Goal: Navigation & Orientation: Find specific page/section

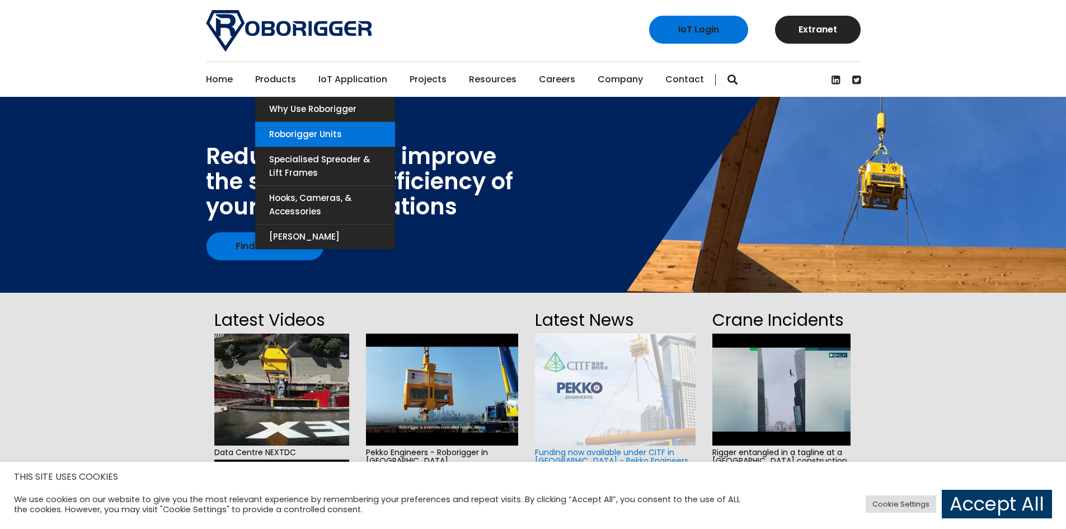
click at [288, 135] on link "Roborigger Units" at bounding box center [325, 134] width 140 height 25
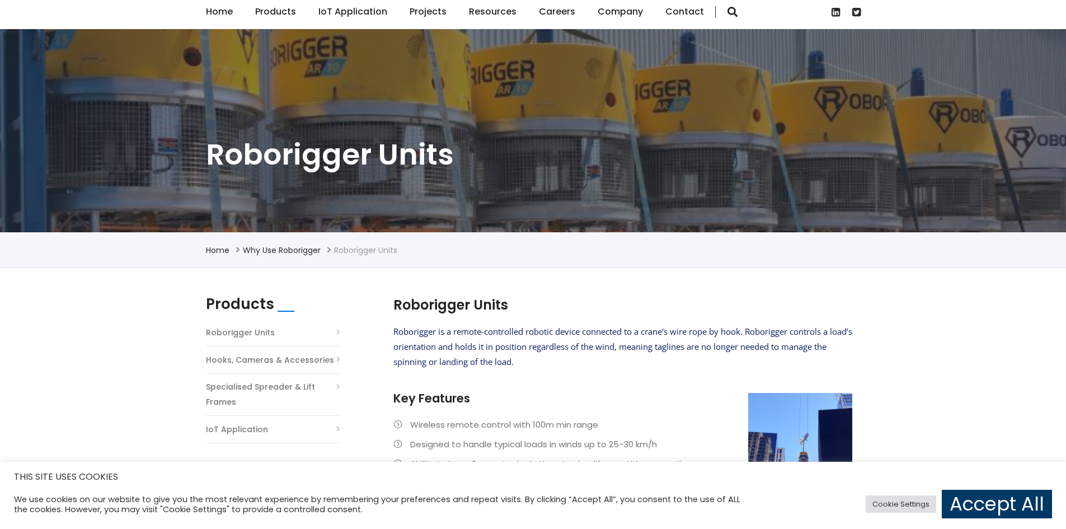
scroll to position [224, 0]
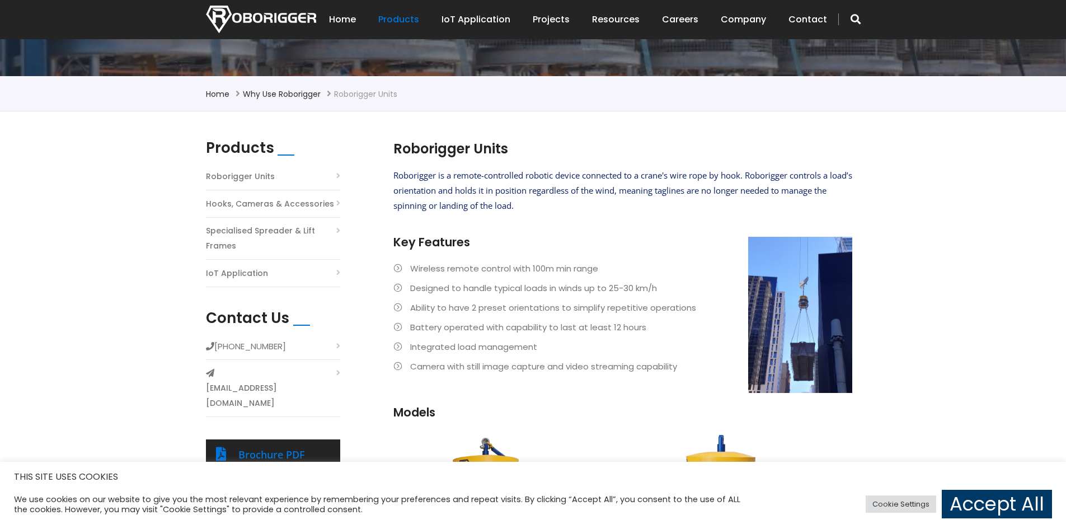
click at [259, 175] on link "Roborigger Units" at bounding box center [240, 176] width 69 height 15
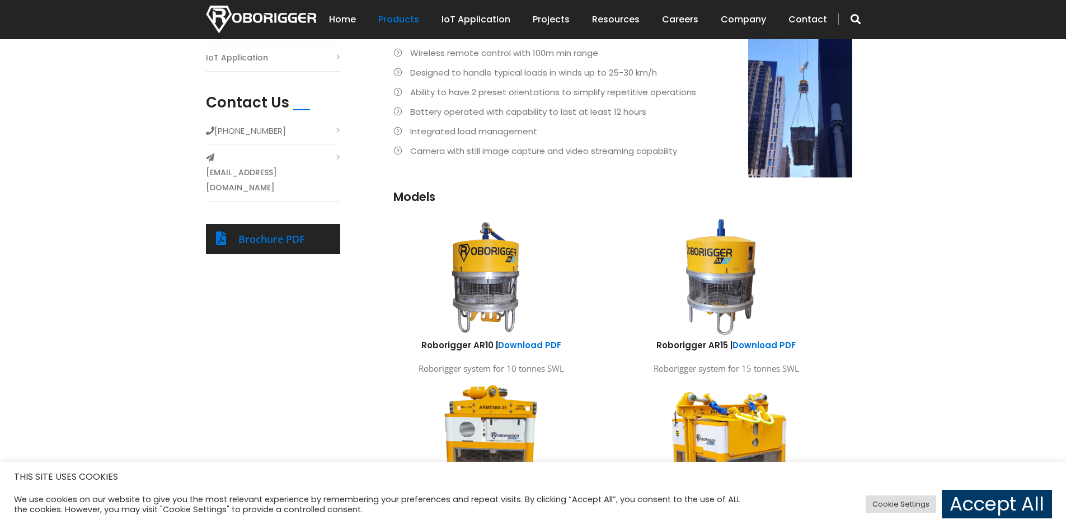
scroll to position [560, 0]
